Goal: Download file/media

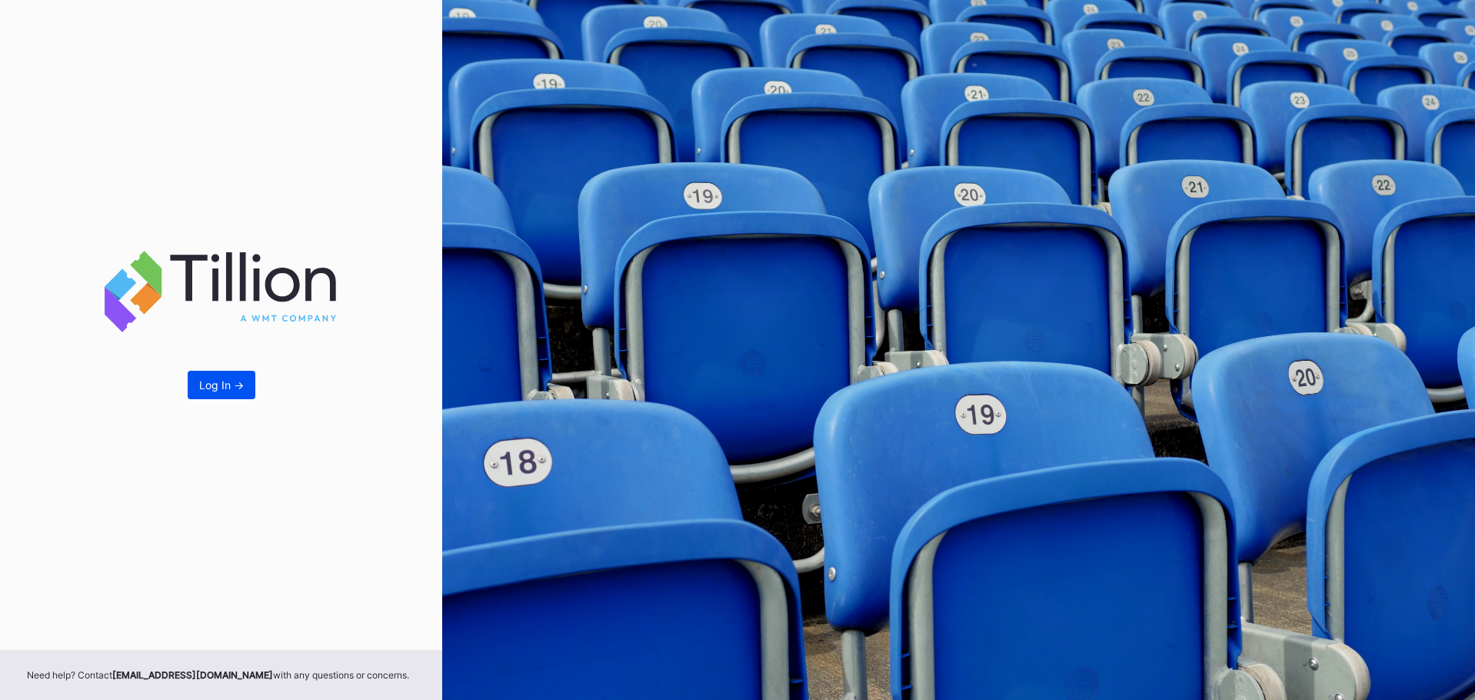
click at [208, 398] on button "Log In ->" at bounding box center [222, 385] width 68 height 28
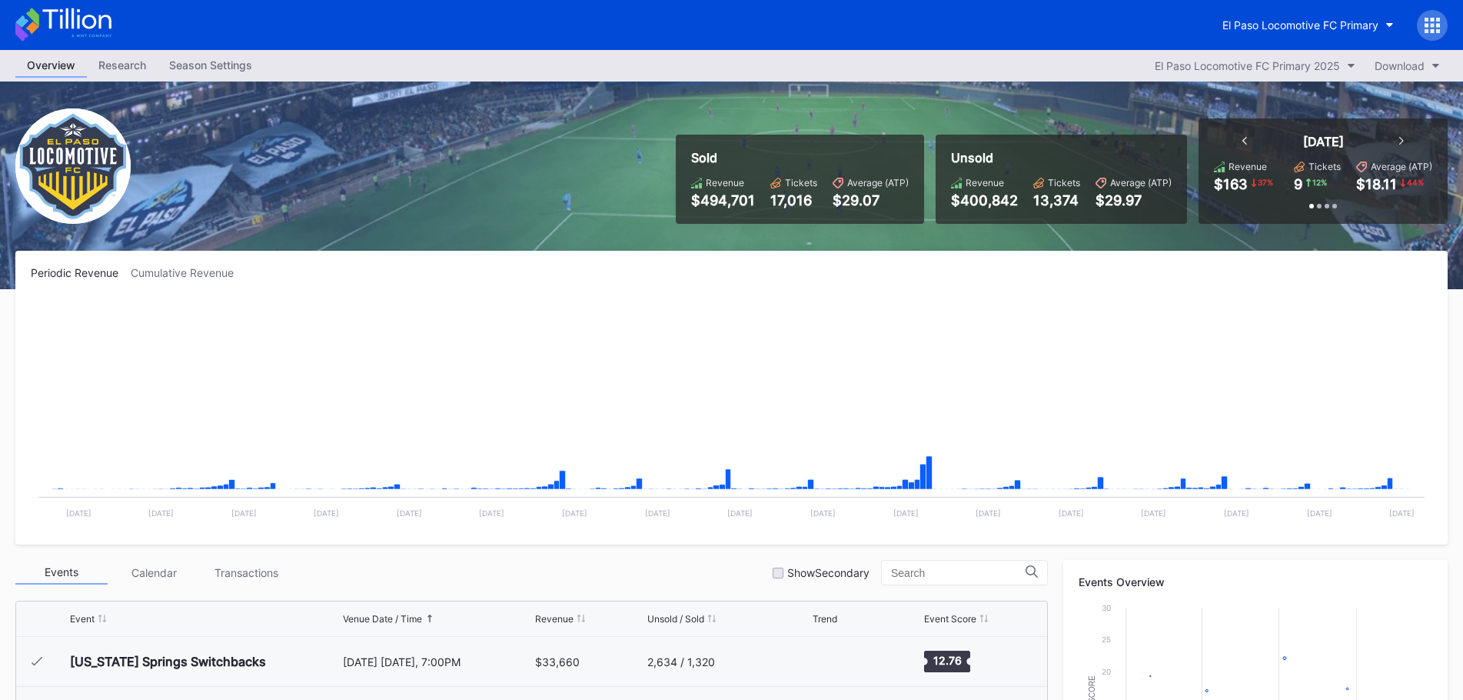
scroll to position [396, 0]
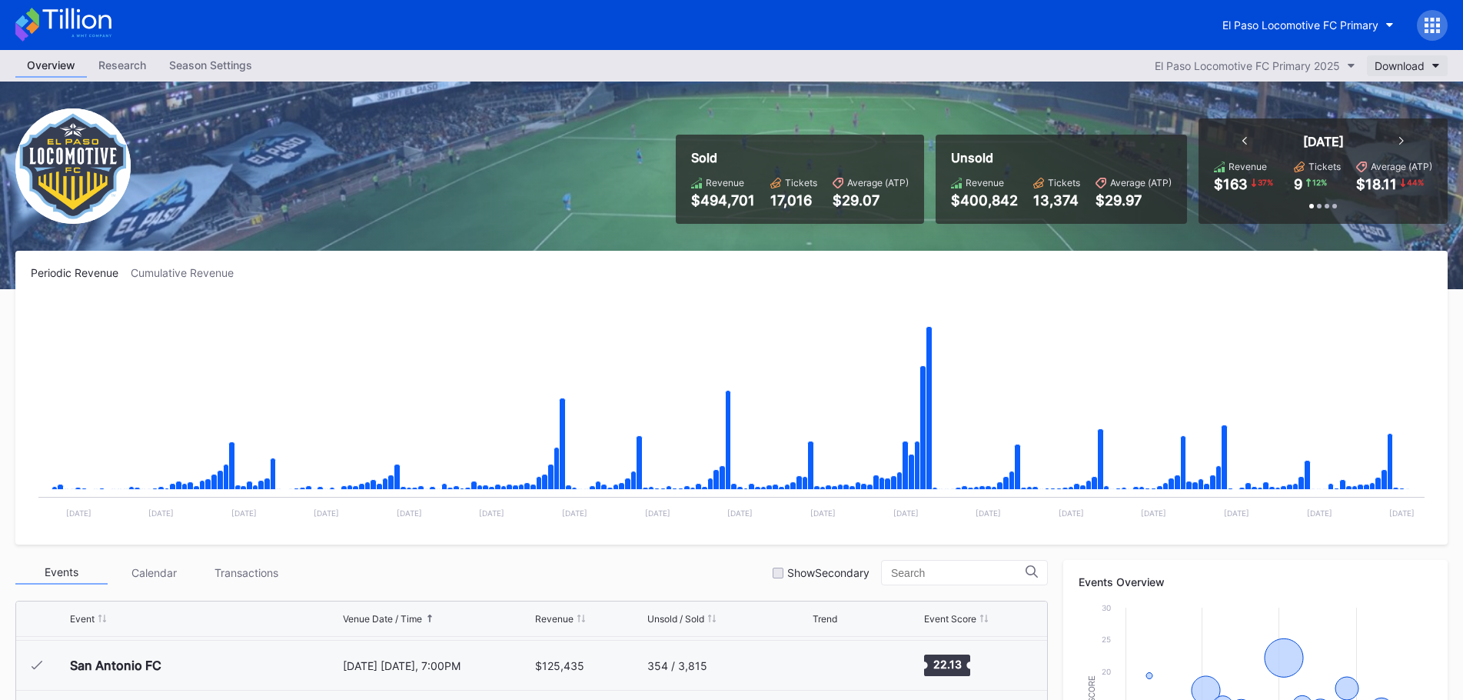
click at [1384, 68] on div "Download" at bounding box center [1400, 65] width 50 height 13
click at [1395, 92] on div "Transactions" at bounding box center [1413, 104] width 95 height 28
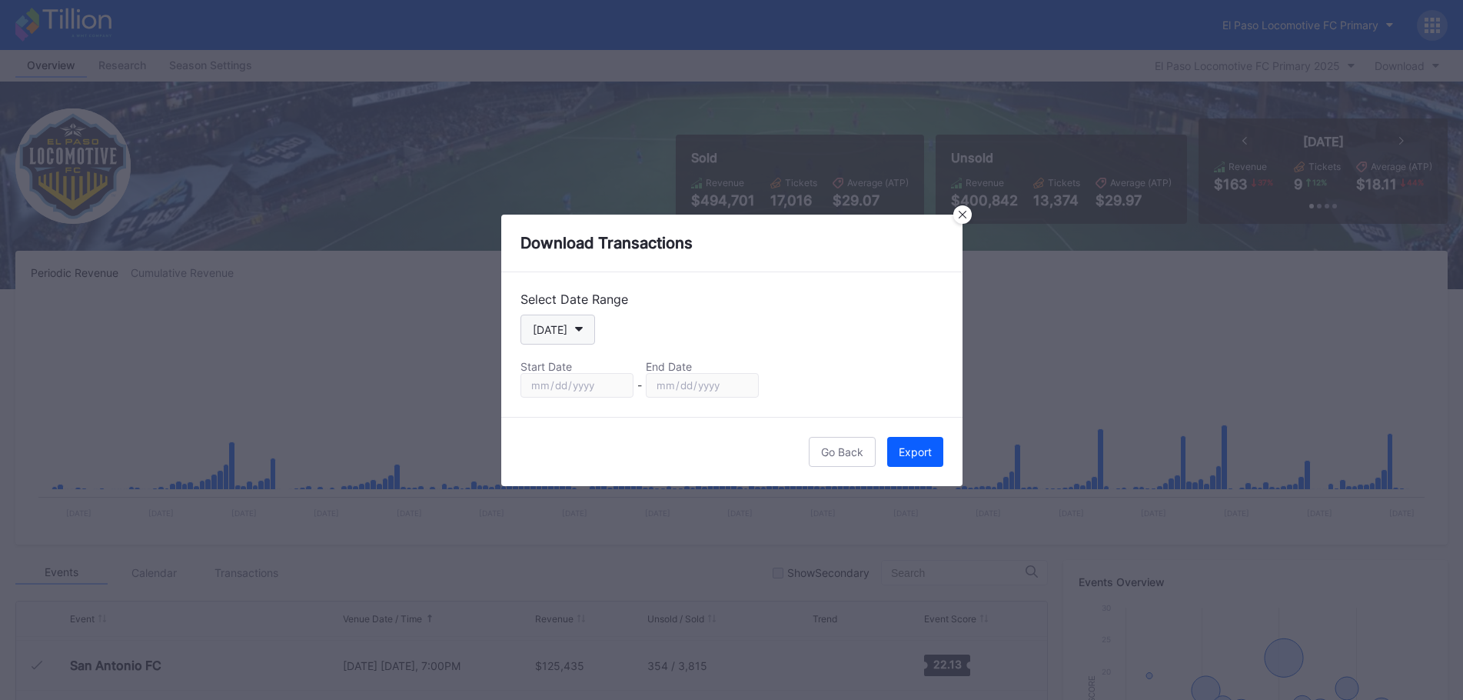
click at [588, 334] on button "[DATE]" at bounding box center [558, 330] width 75 height 30
click at [589, 514] on div "Custom" at bounding box center [565, 515] width 89 height 28
click at [609, 383] on input "[DATE]" at bounding box center [577, 385] width 113 height 25
type input "[DATE]"
click at [740, 391] on input "[DATE]" at bounding box center [702, 385] width 113 height 25
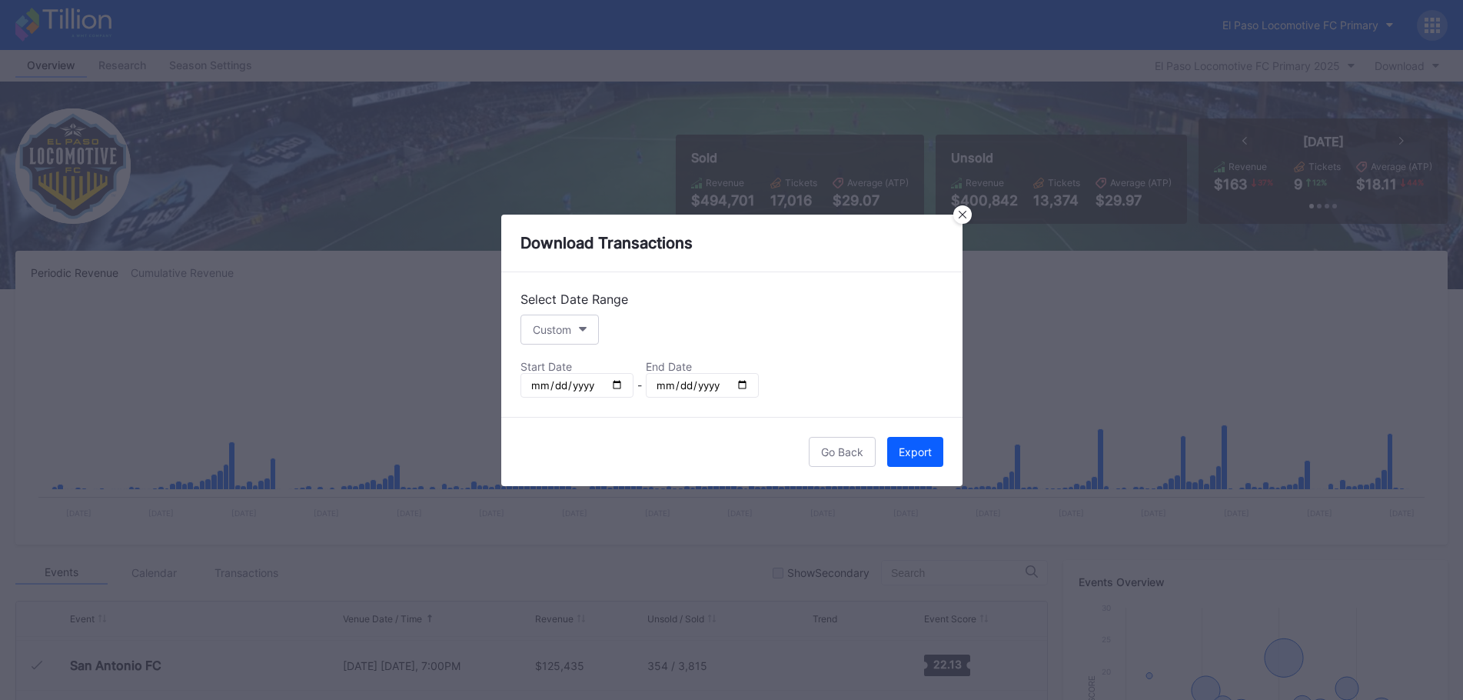
type input "[DATE]"
click at [920, 445] on div "Export" at bounding box center [915, 451] width 33 height 13
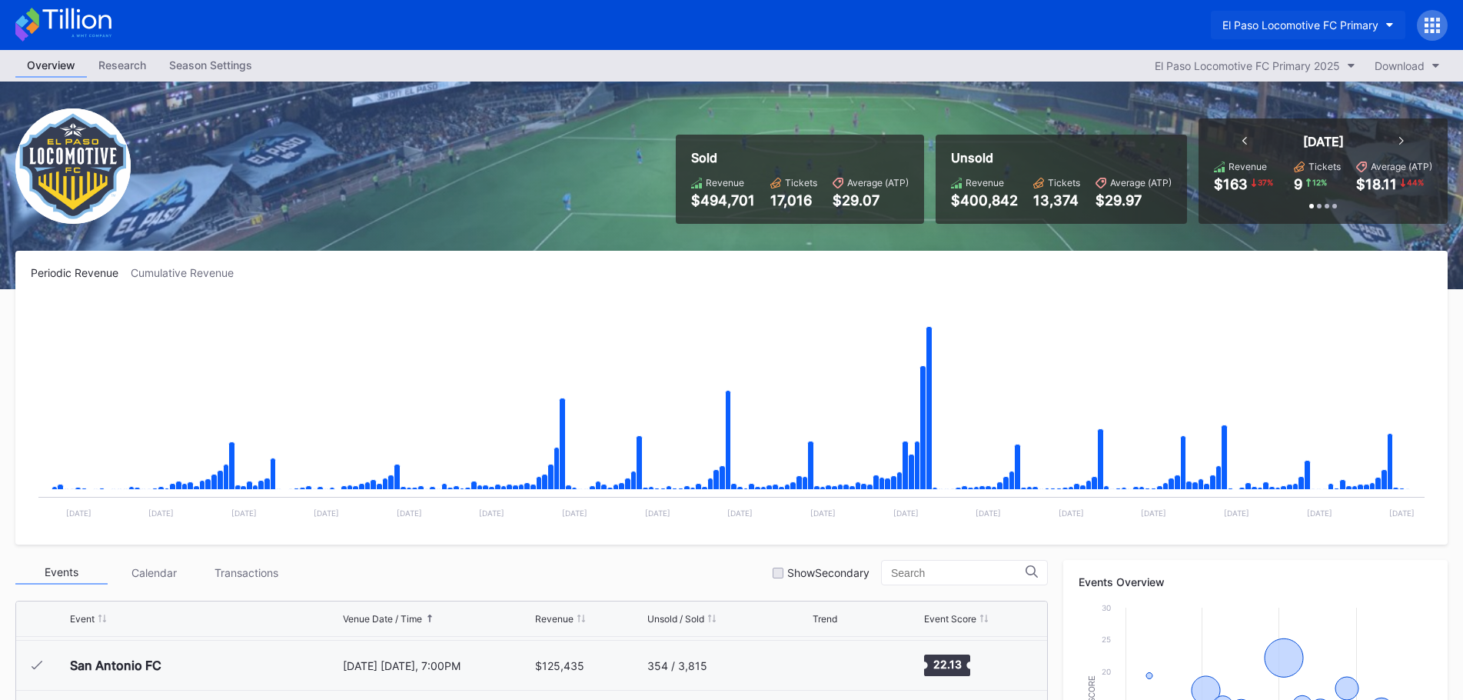
click at [1333, 26] on div "El Paso Locomotive FC Primary" at bounding box center [1301, 24] width 156 height 13
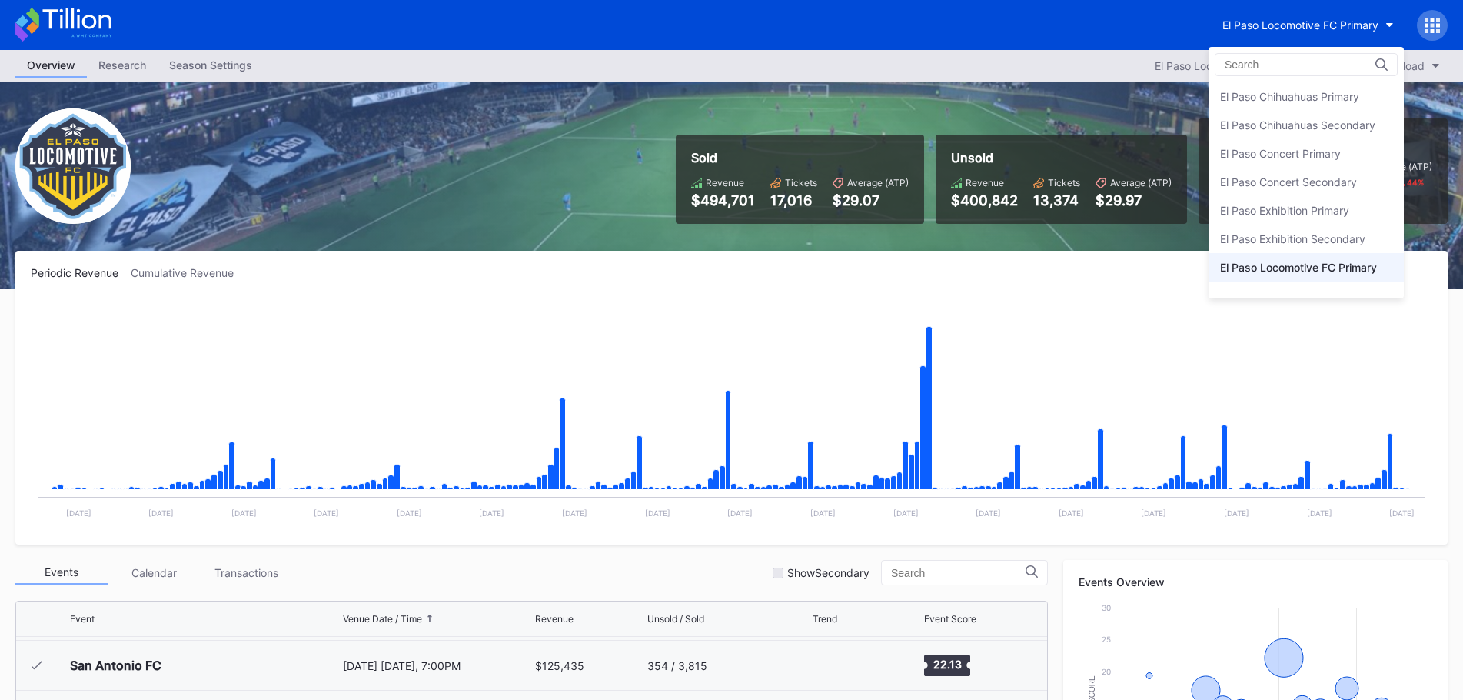
scroll to position [75, 0]
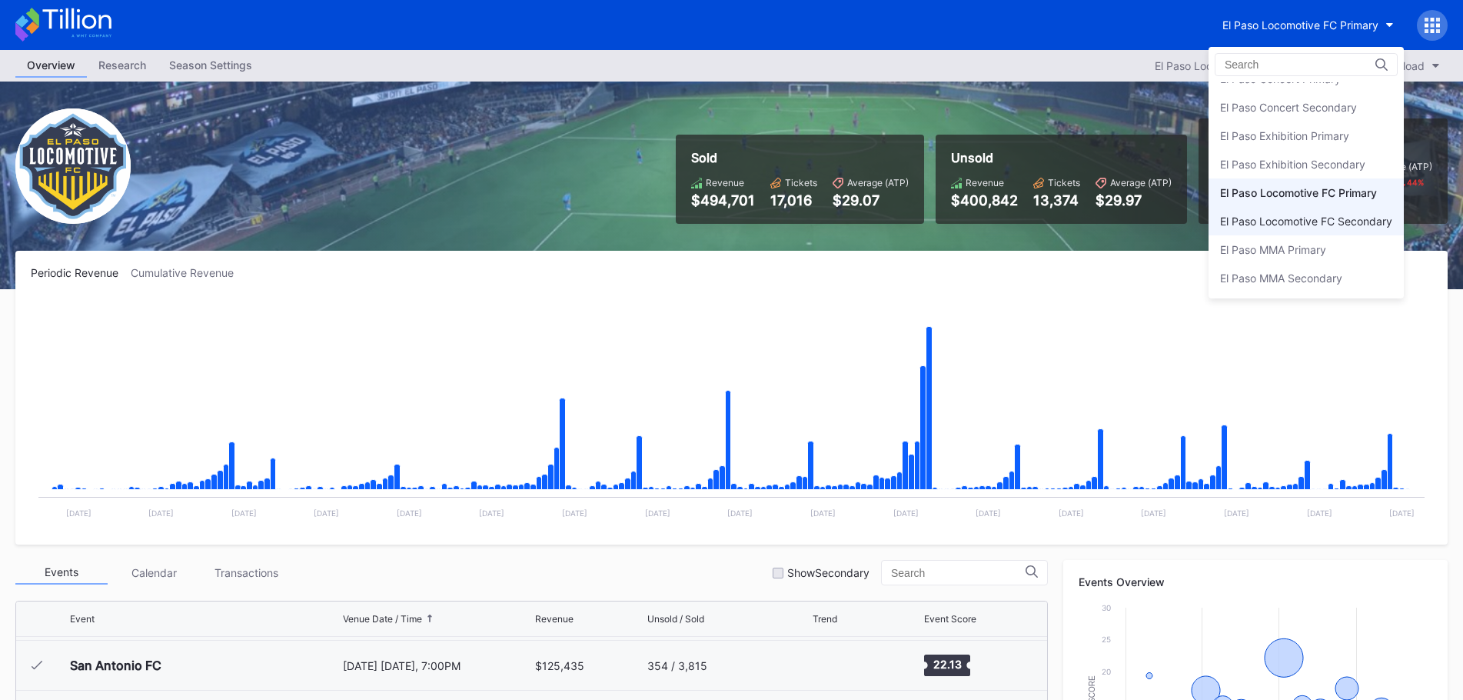
click at [1320, 218] on div "El Paso Locomotive FC Secondary" at bounding box center [1306, 221] width 172 height 13
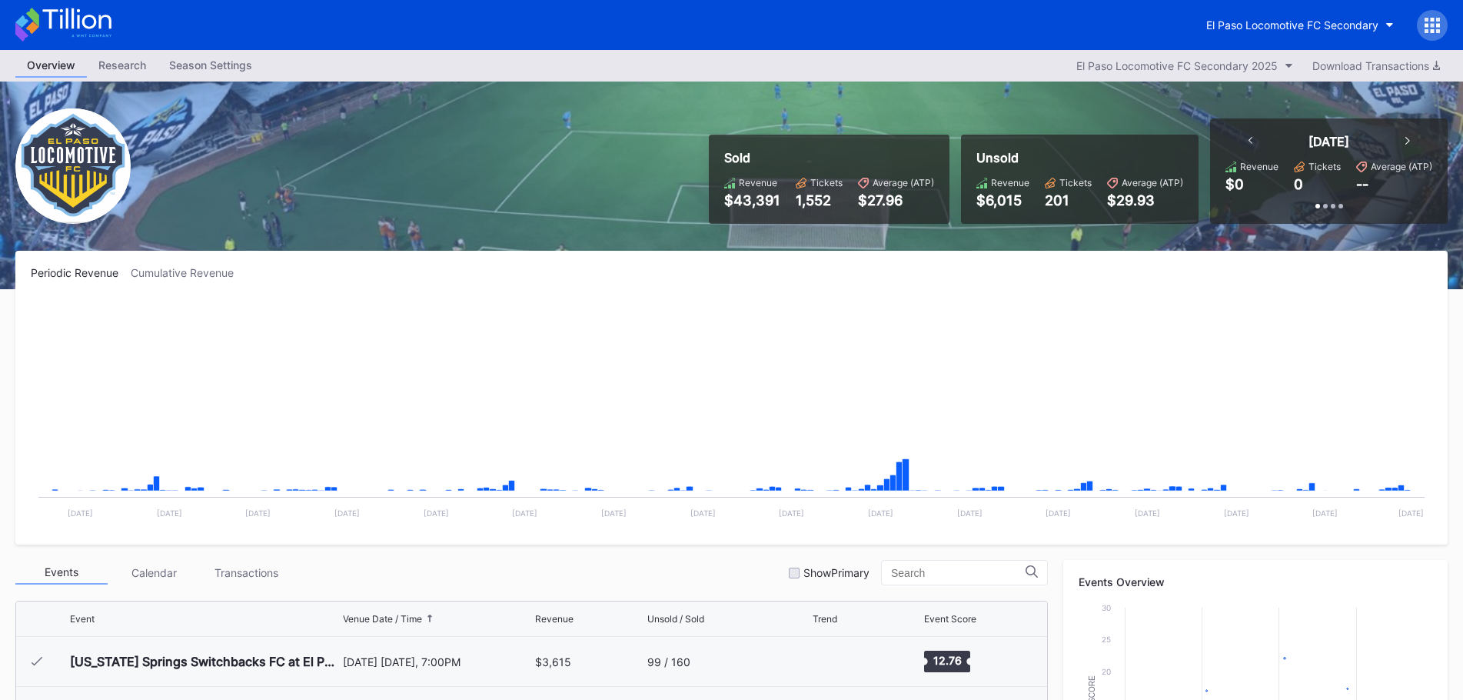
scroll to position [346, 0]
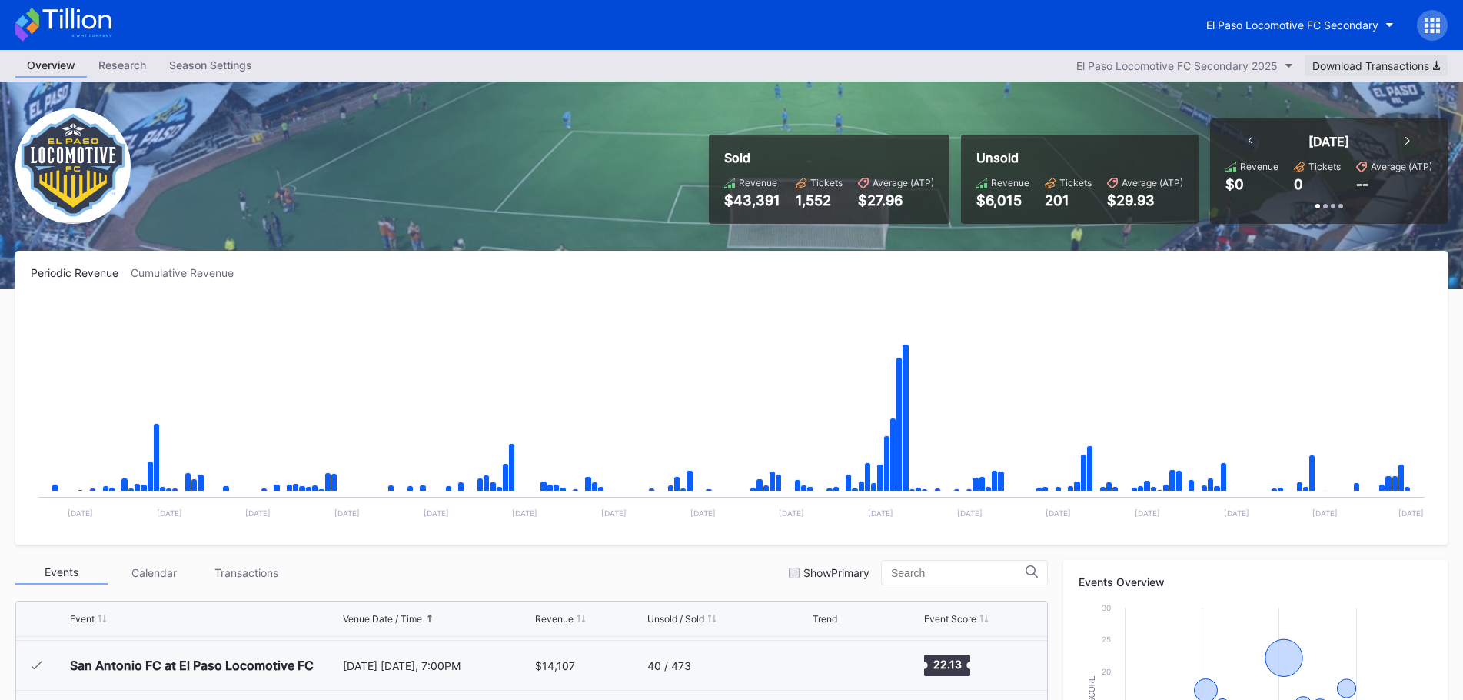
click at [1410, 66] on div "Download Transactions" at bounding box center [1377, 65] width 128 height 13
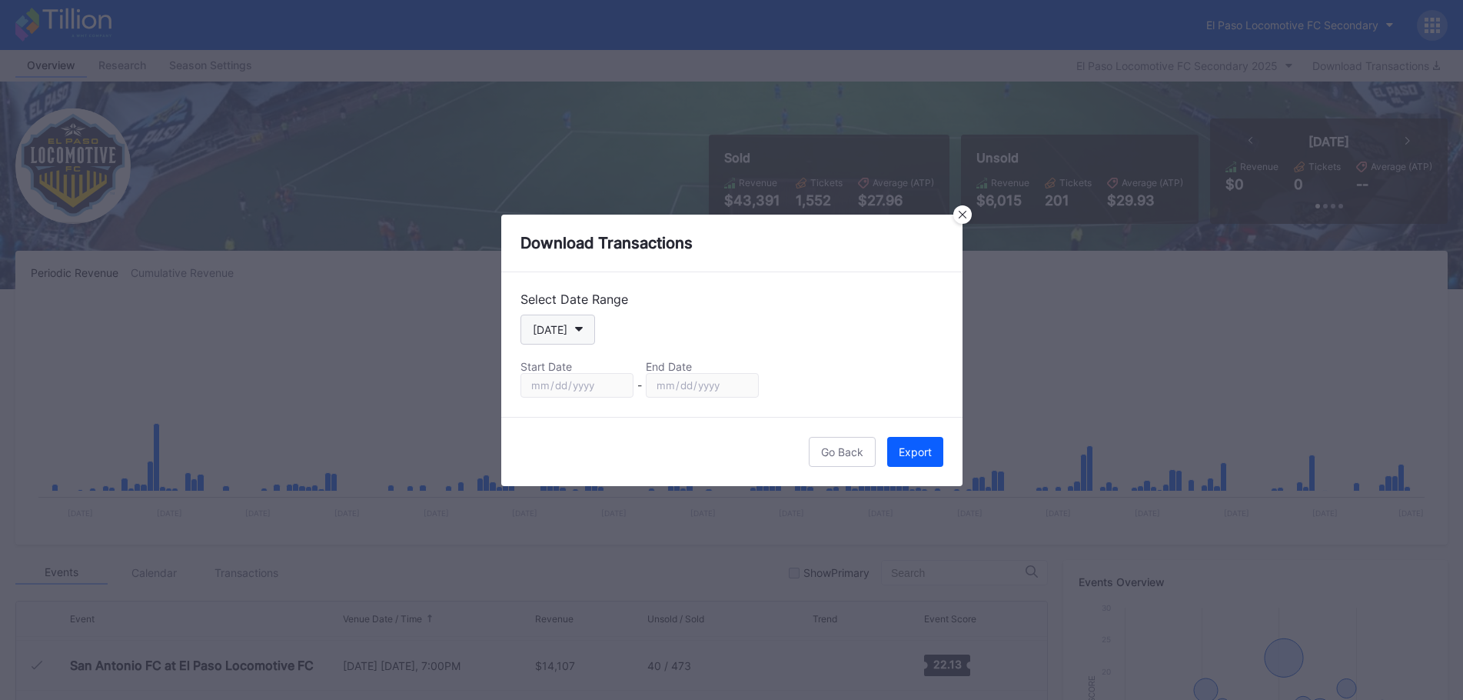
click at [582, 329] on button "[DATE]" at bounding box center [558, 330] width 75 height 30
click at [567, 511] on div "Custom" at bounding box center [551, 514] width 38 height 13
click at [575, 320] on button "Custom" at bounding box center [560, 330] width 78 height 30
click at [580, 506] on div "Custom" at bounding box center [565, 515] width 89 height 28
click at [618, 381] on input "[DATE]" at bounding box center [577, 385] width 113 height 25
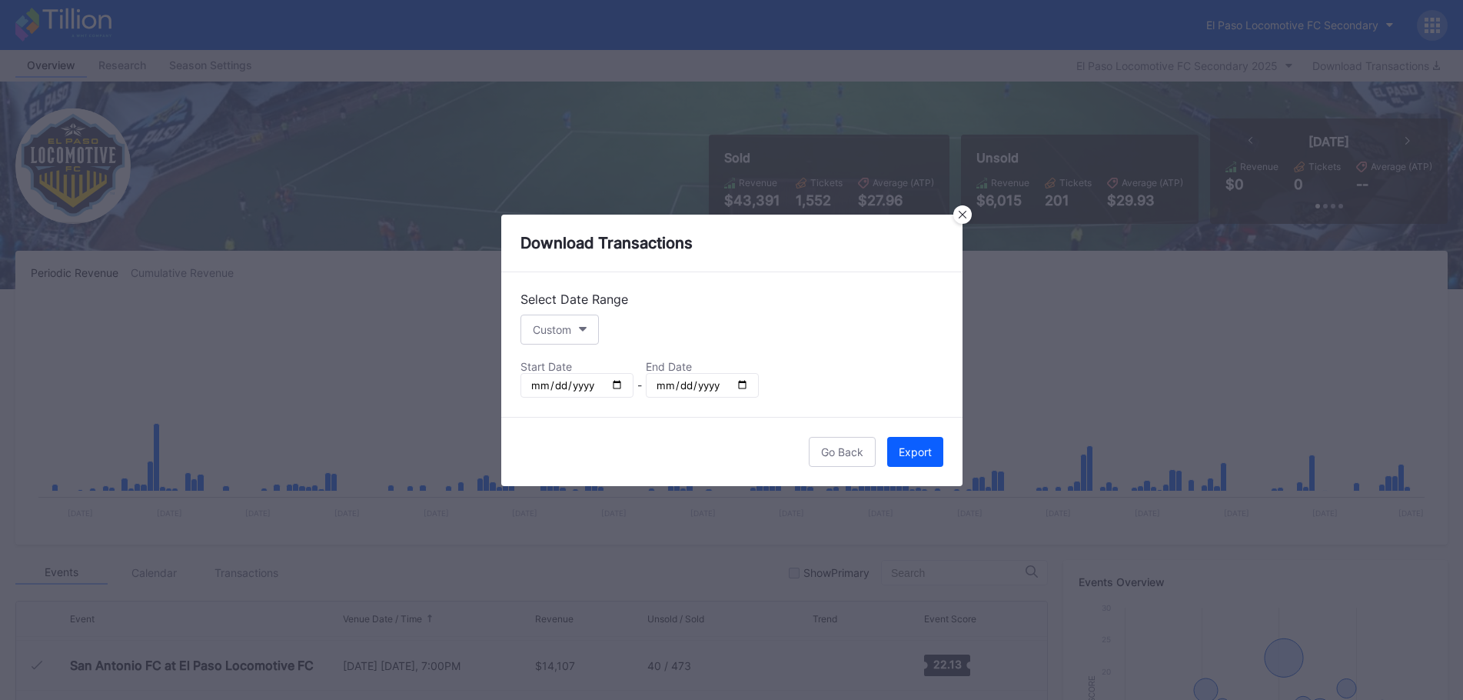
type input "[DATE]"
click at [751, 383] on input "[DATE]" at bounding box center [702, 385] width 113 height 25
click at [743, 386] on input "[DATE]" at bounding box center [702, 385] width 113 height 25
type input "[DATE]"
click at [937, 443] on button "Export" at bounding box center [915, 452] width 56 height 30
